Goal: Information Seeking & Learning: Learn about a topic

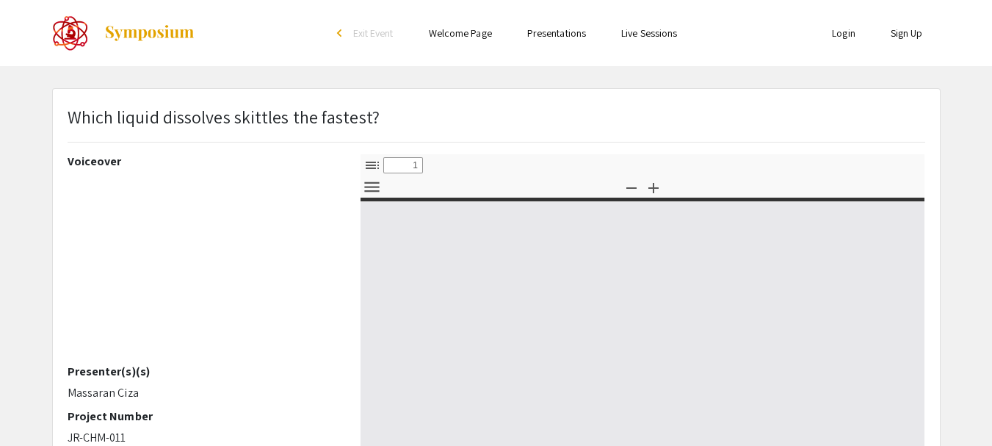
type input "0"
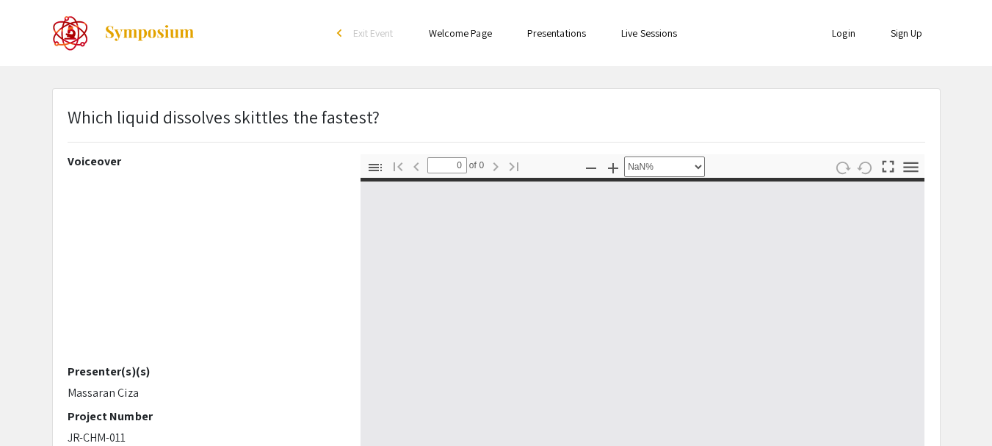
select select "auto"
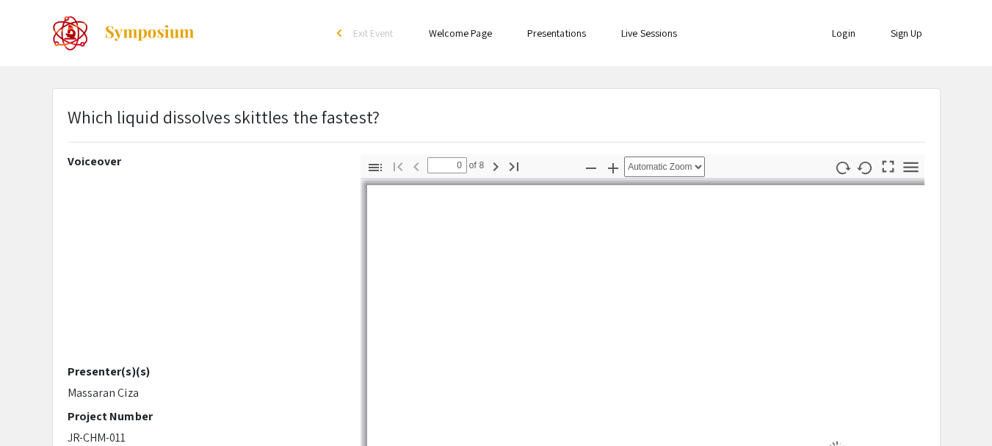
type input "1"
select select "custom"
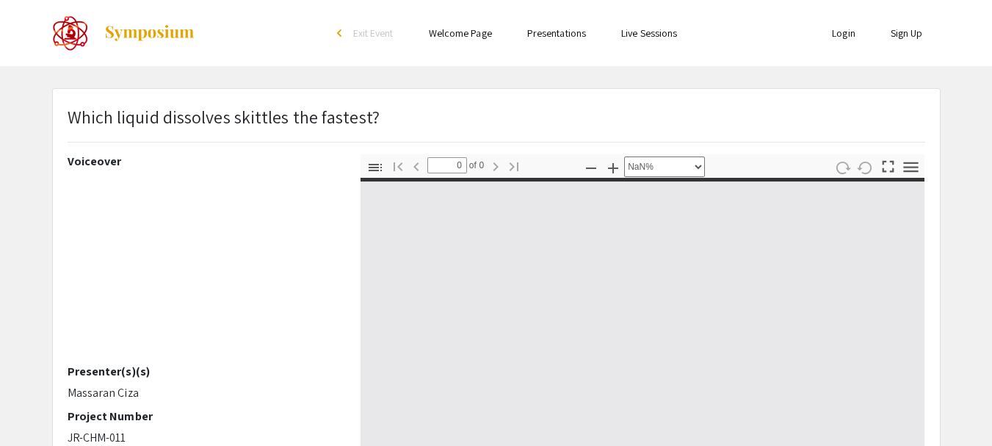
select select "auto"
type input "1"
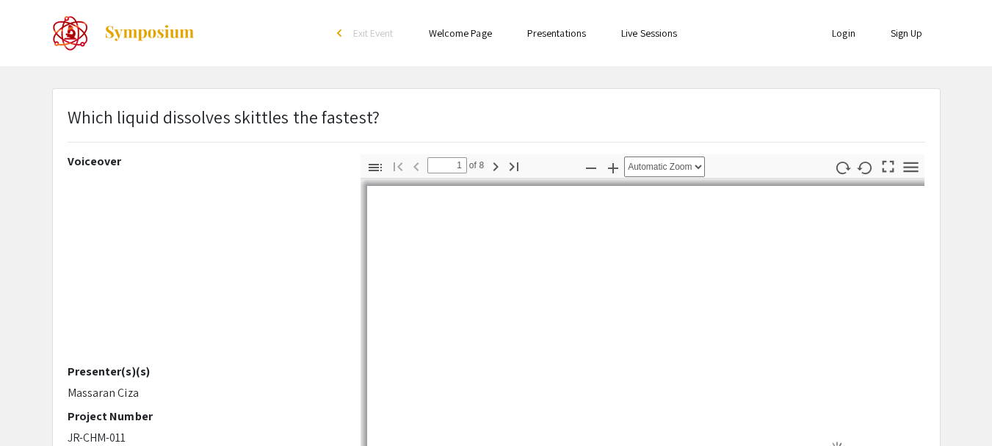
select select "custom"
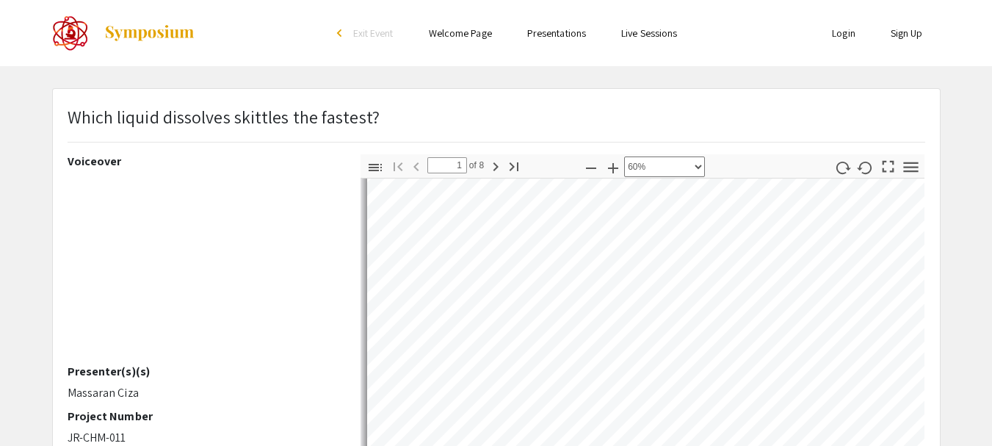
type input "2"
select select "custom"
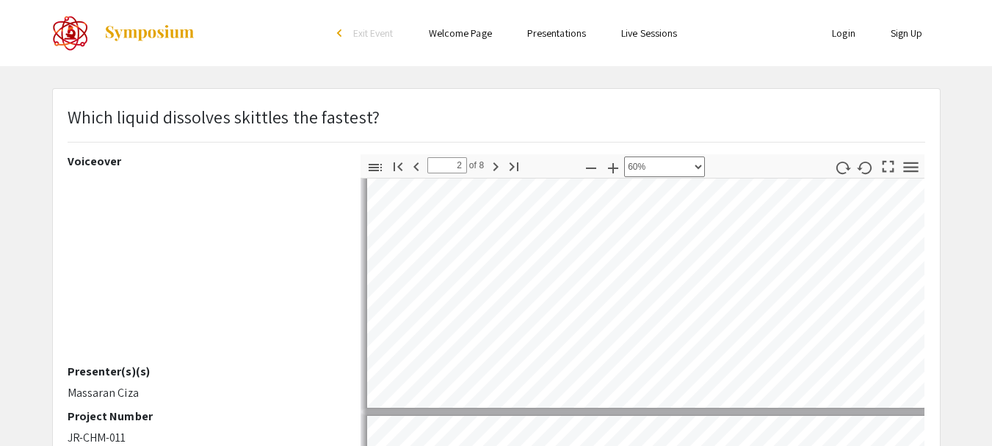
scroll to position [95, 0]
type input "1"
select select "custom"
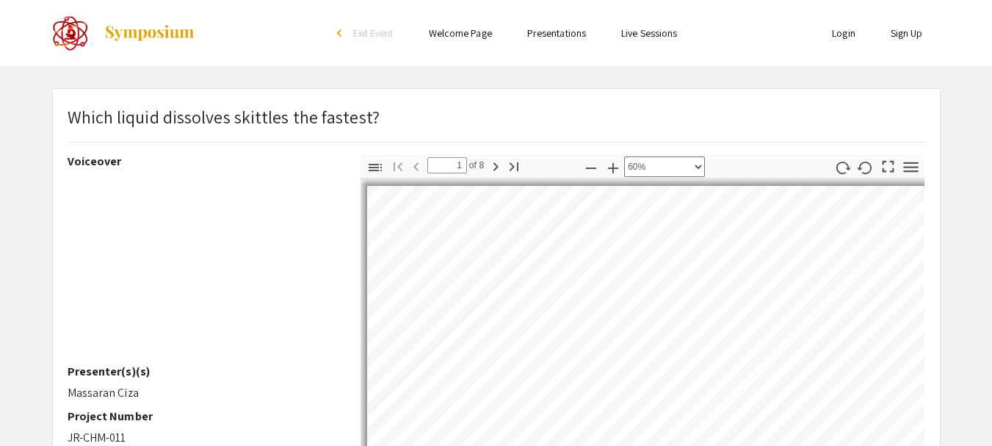
type input "2"
select select "custom"
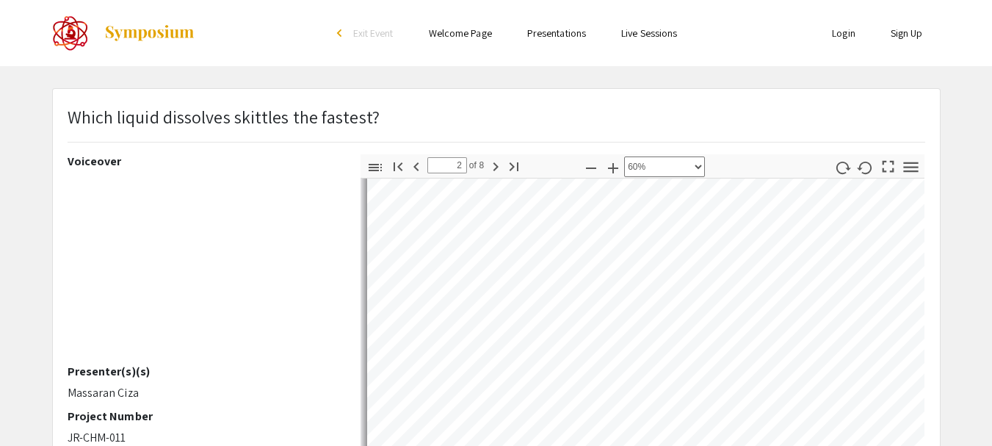
type input "3"
select select "custom"
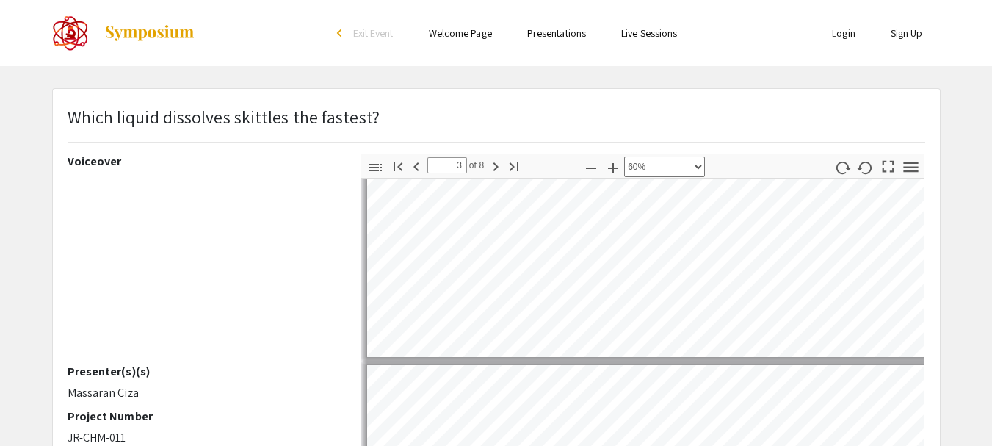
type input "2"
select select "custom"
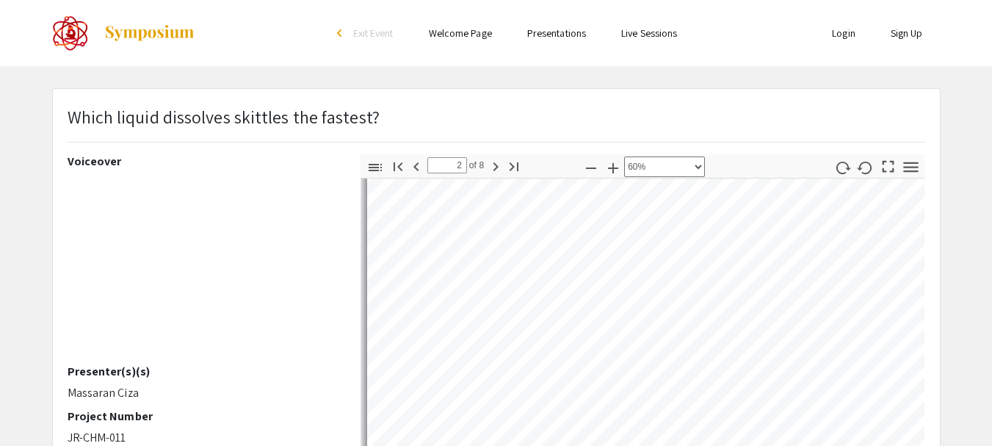
scroll to position [368, 0]
